Goal: Information Seeking & Learning: Learn about a topic

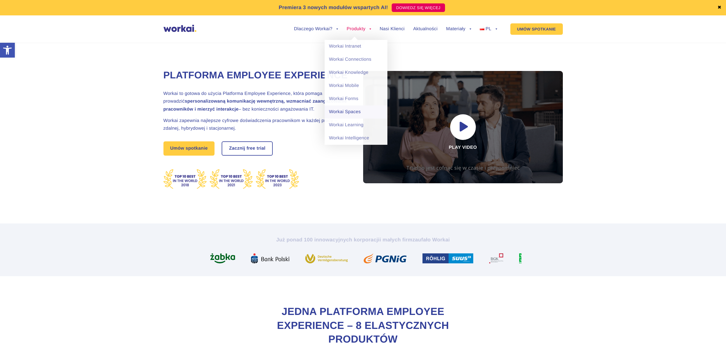
click at [348, 115] on link "Workai Spaces" at bounding box center [356, 112] width 63 height 13
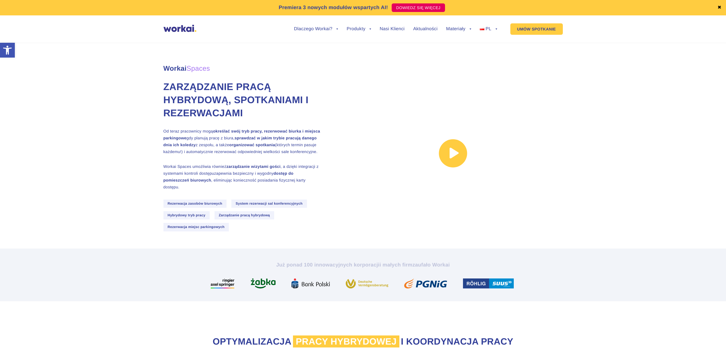
click at [449, 156] on link at bounding box center [453, 153] width 220 height 112
